Goal: Information Seeking & Learning: Learn about a topic

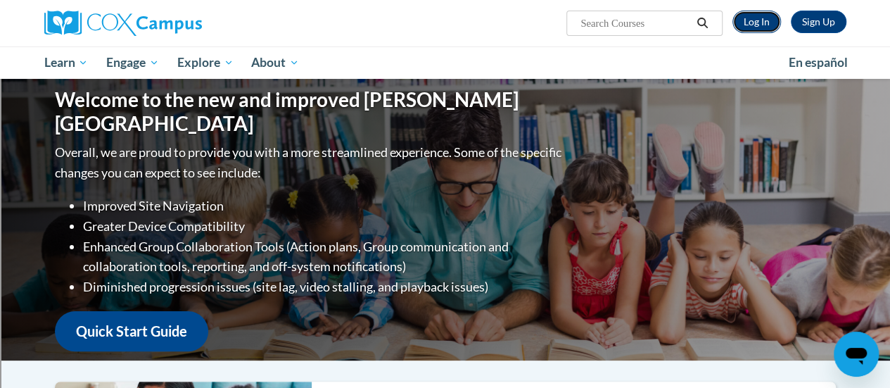
click at [759, 25] on link "Log In" at bounding box center [757, 22] width 49 height 23
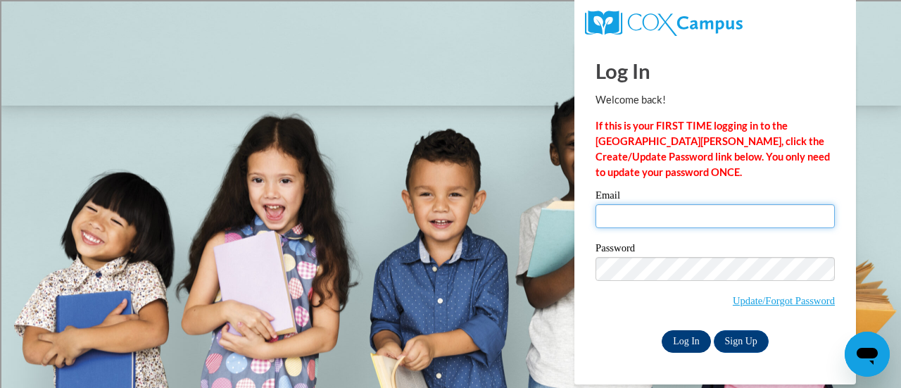
type input "wilscar@sdmfschools.org"
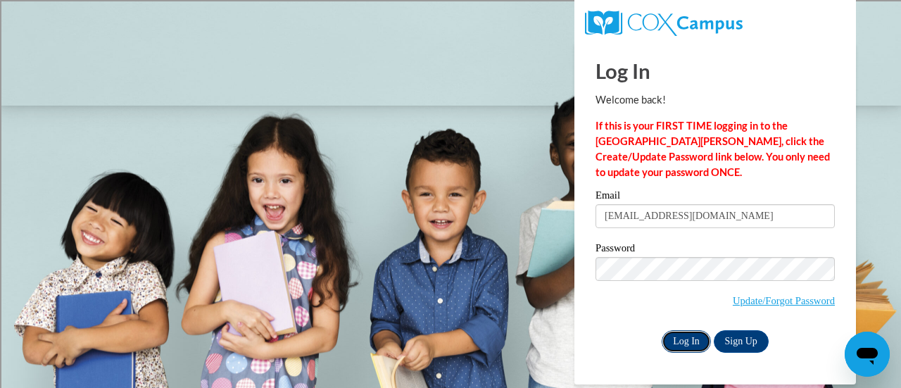
click at [685, 335] on input "Log In" at bounding box center [685, 341] width 49 height 23
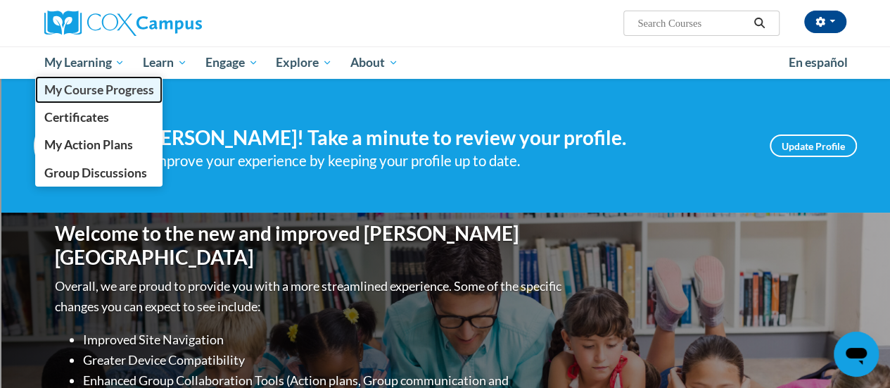
click at [89, 87] on span "My Course Progress" at bounding box center [99, 89] width 110 height 15
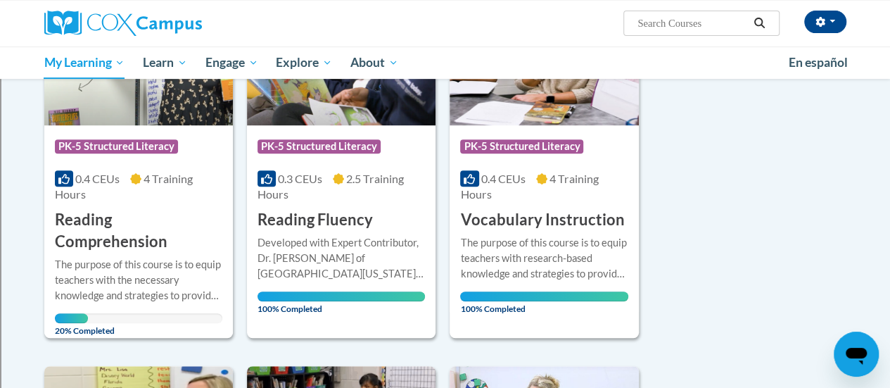
scroll to position [277, 0]
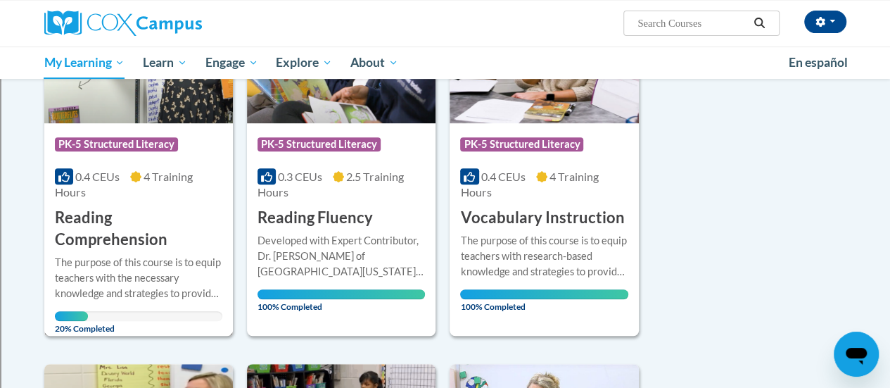
click at [89, 105] on img at bounding box center [138, 52] width 189 height 144
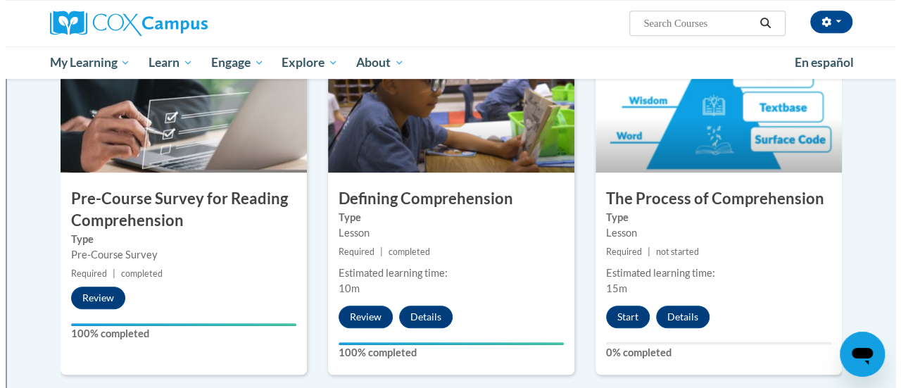
scroll to position [336, 0]
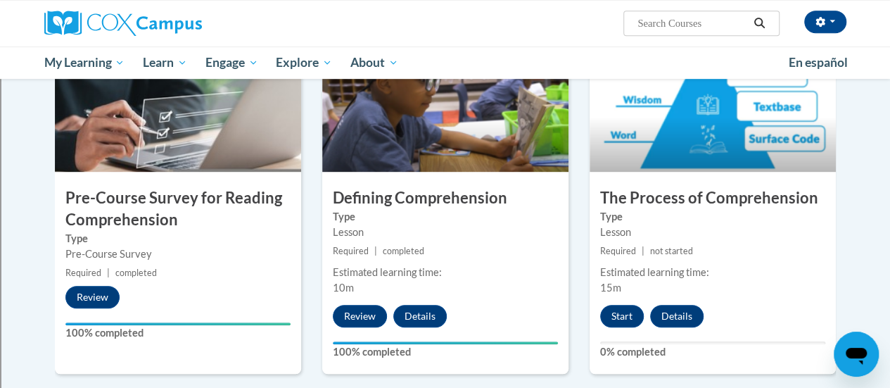
click at [671, 140] on img at bounding box center [713, 101] width 246 height 141
click at [616, 316] on button "Start" at bounding box center [622, 316] width 44 height 23
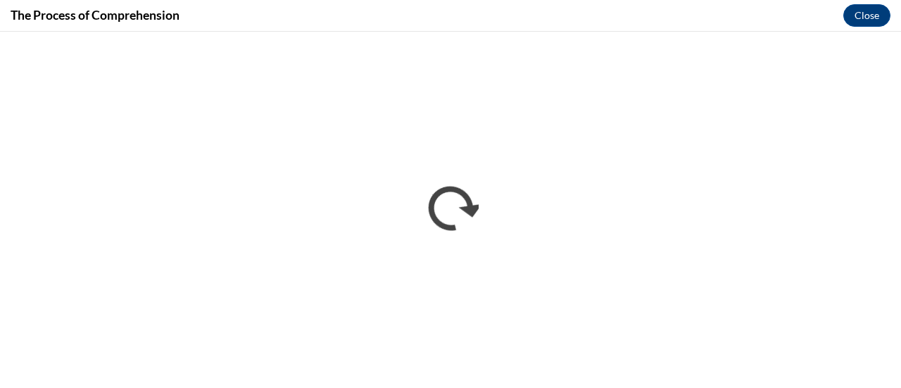
scroll to position [0, 0]
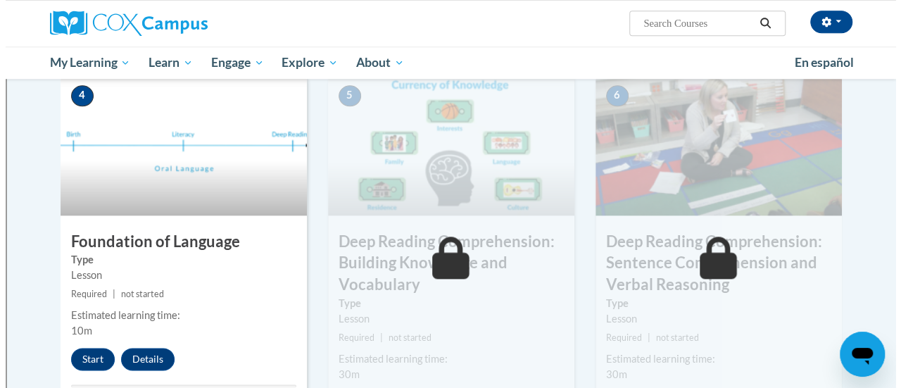
scroll to position [661, 0]
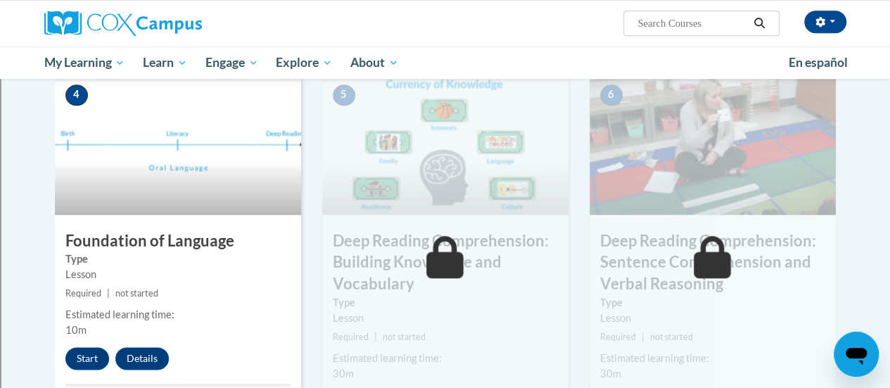
click at [106, 179] on img at bounding box center [178, 144] width 246 height 141
click at [85, 355] on button "Start" at bounding box center [87, 358] width 44 height 23
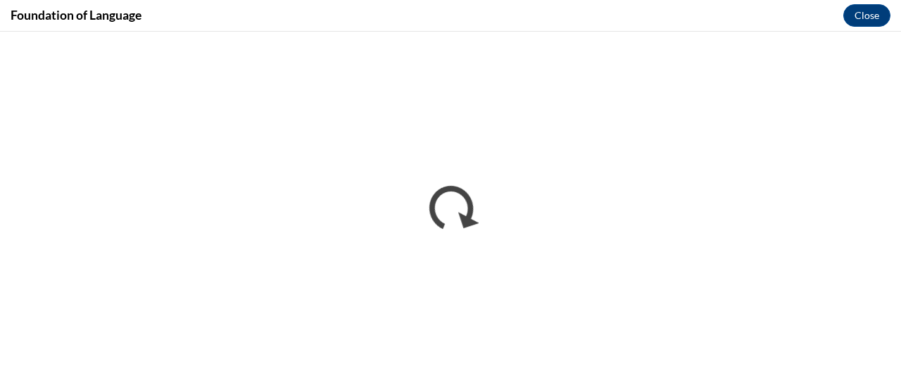
scroll to position [0, 0]
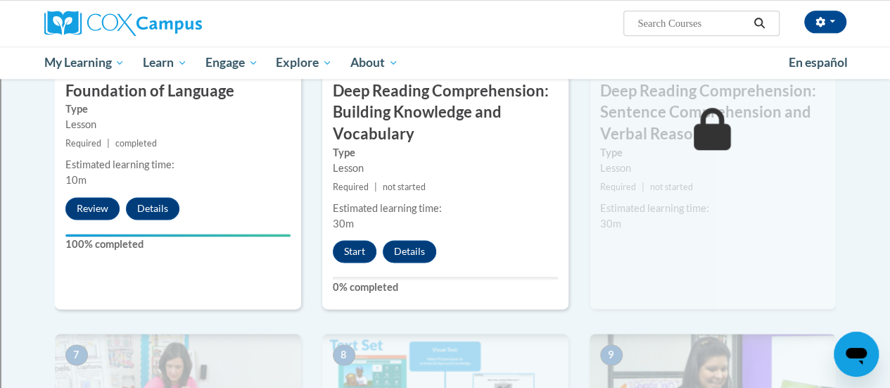
scroll to position [796, 0]
